Goal: Information Seeking & Learning: Learn about a topic

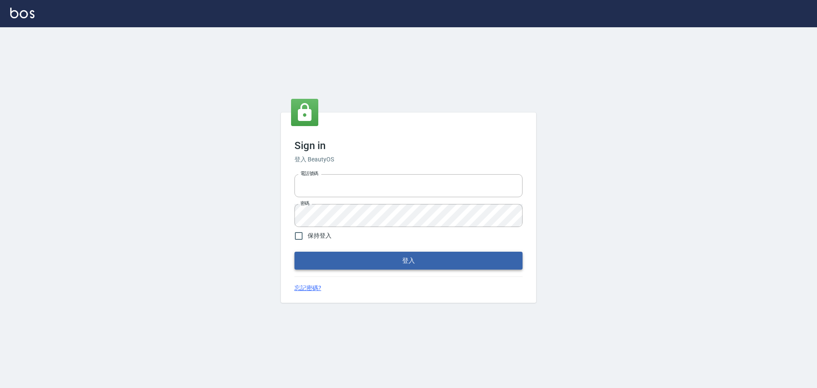
type input "0976570099"
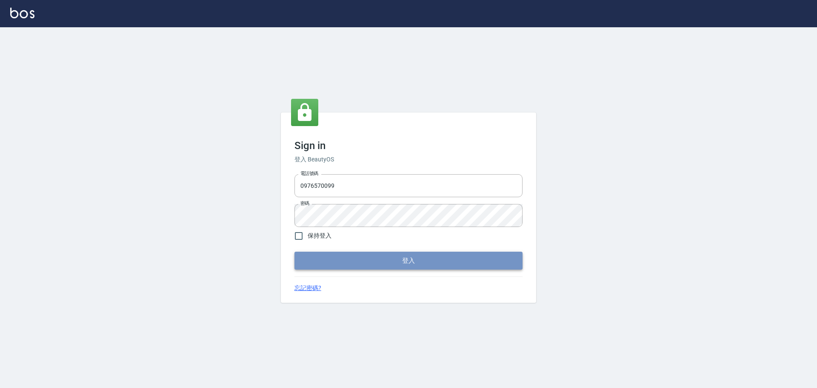
click at [407, 266] on button "登入" at bounding box center [408, 260] width 228 height 18
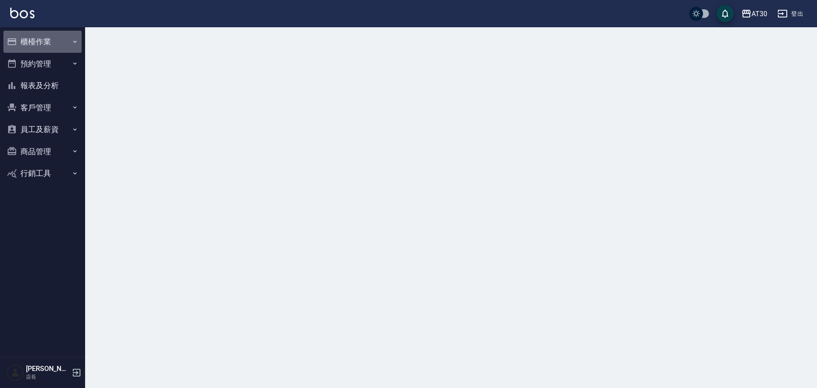
click at [33, 44] on button "櫃檯作業" at bounding box center [42, 42] width 78 height 22
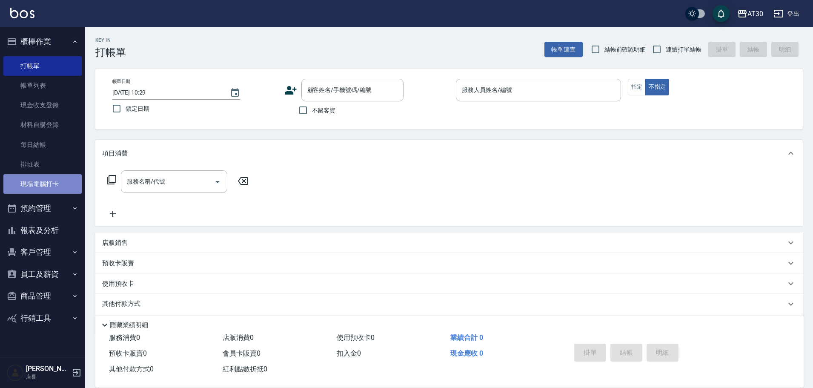
click at [42, 187] on link "現場電腦打卡" at bounding box center [42, 184] width 78 height 20
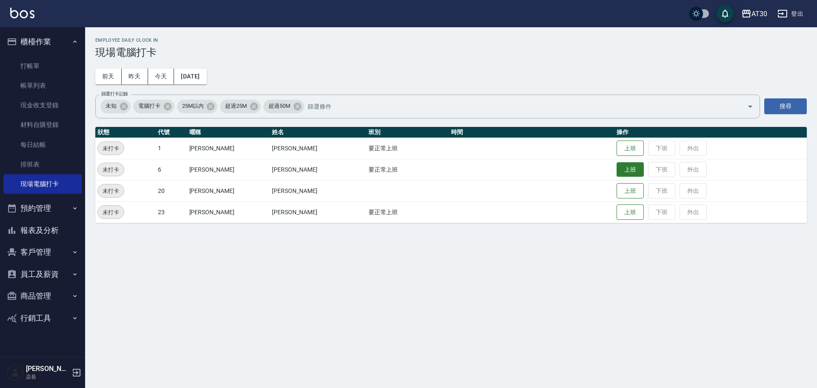
click at [617, 168] on button "上班" at bounding box center [630, 169] width 27 height 15
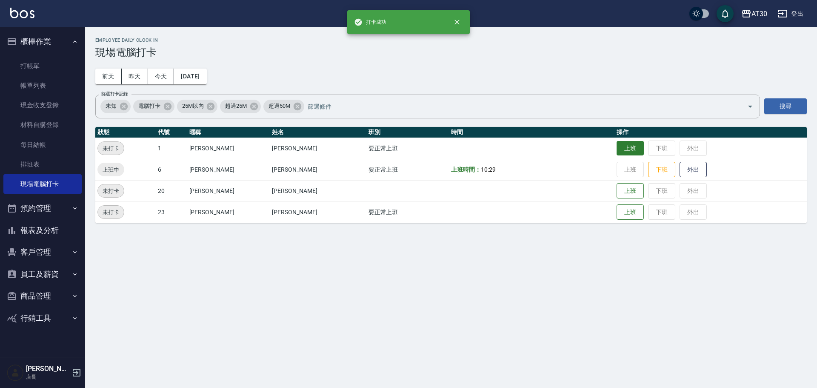
click at [617, 150] on button "上班" at bounding box center [630, 148] width 27 height 15
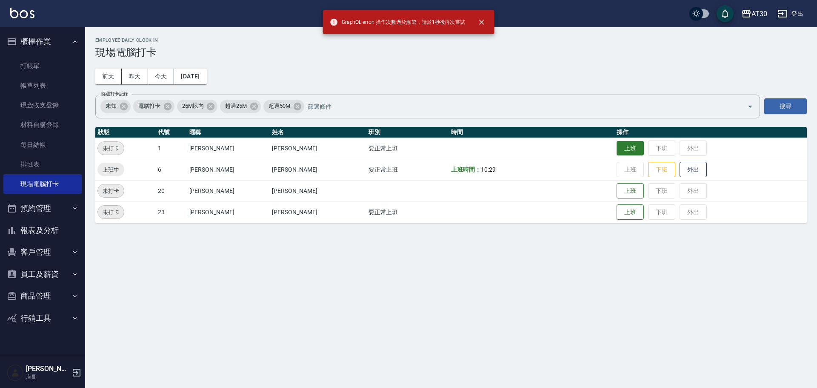
click at [617, 150] on button "上班" at bounding box center [630, 148] width 27 height 15
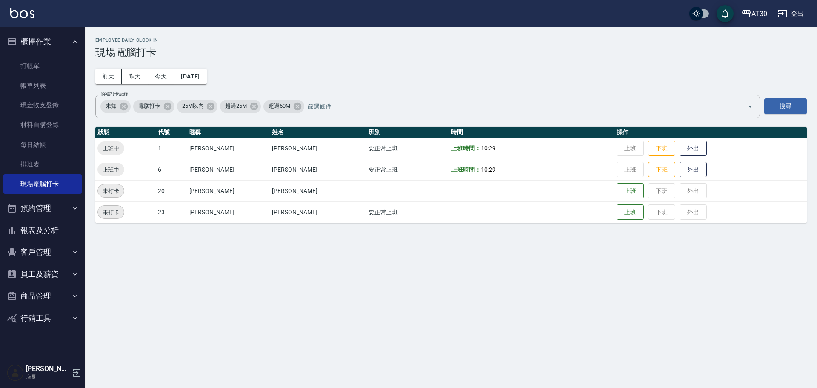
click at [55, 231] on button "報表及分析" at bounding box center [42, 230] width 78 height 22
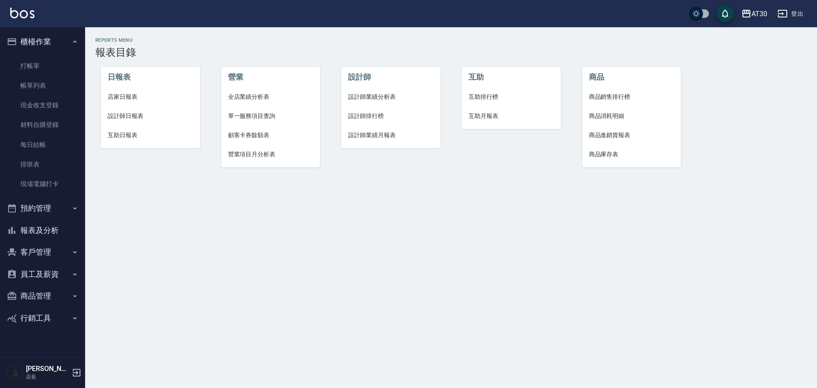
click at [375, 113] on span "設計師排行榜" at bounding box center [391, 115] width 86 height 9
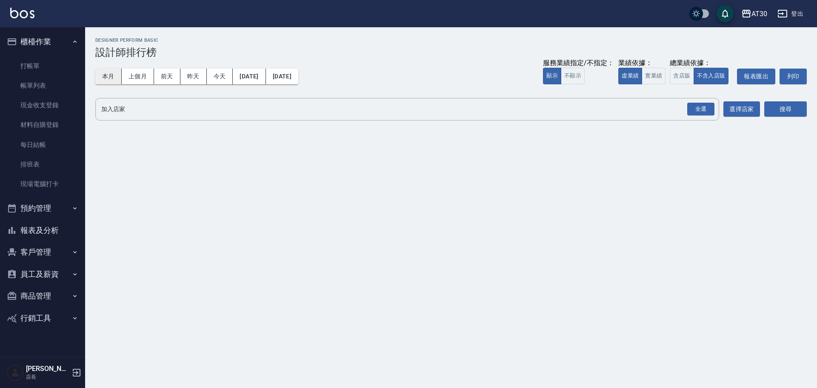
click at [103, 77] on button "本月" at bounding box center [108, 77] width 26 height 16
click at [700, 108] on div "全選" at bounding box center [700, 109] width 27 height 13
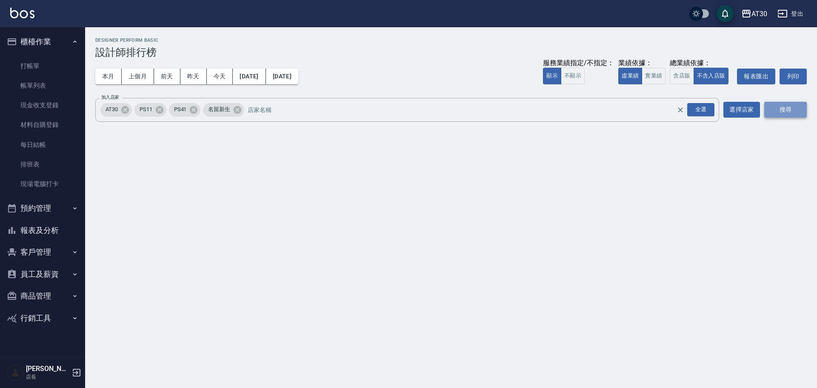
click at [779, 110] on button "搜尋" at bounding box center [785, 110] width 43 height 16
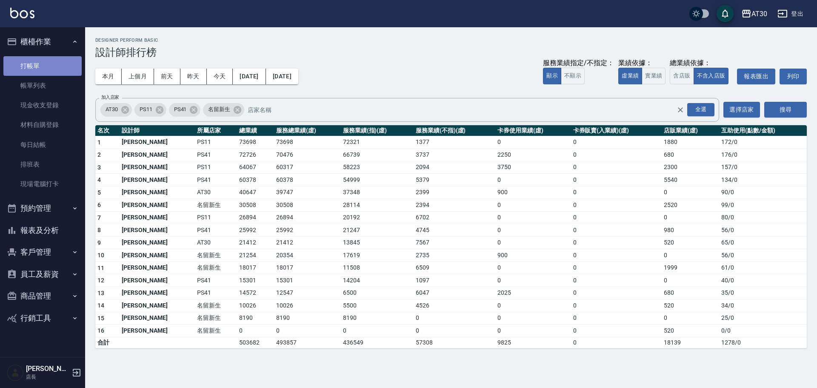
click at [33, 59] on link "打帳單" at bounding box center [42, 66] width 78 height 20
